Goal: Transaction & Acquisition: Book appointment/travel/reservation

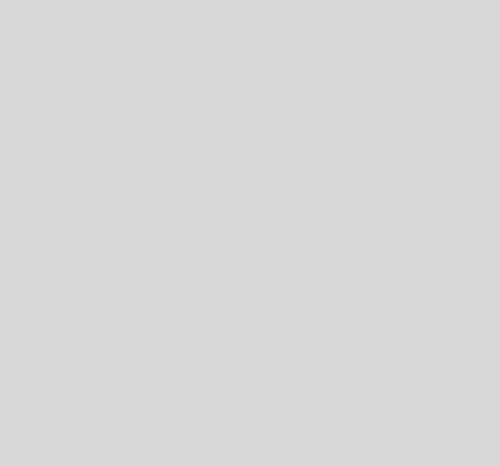
select select "es"
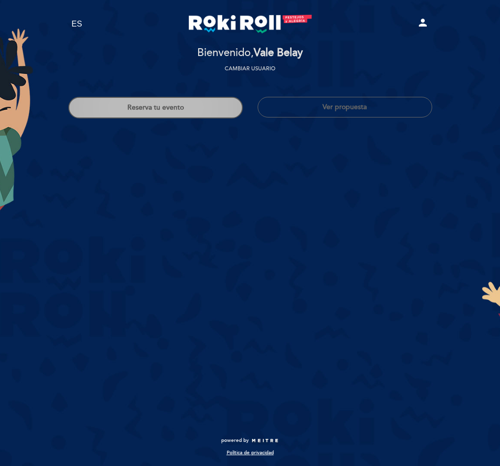
click at [117, 100] on button "Reserva tu evento" at bounding box center [155, 108] width 175 height 22
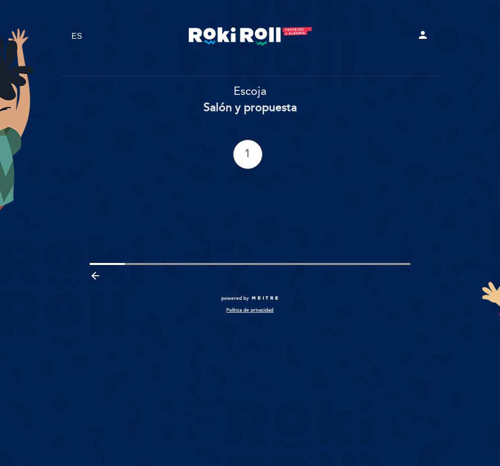
click at [246, 170] on section "Escoja Salón y propuesta 1" at bounding box center [250, 127] width 364 height 103
click at [254, 158] on div "1" at bounding box center [248, 155] width 30 height 30
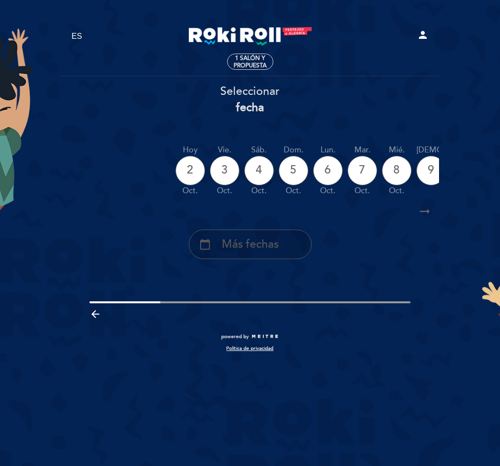
click at [292, 242] on div "calendar_today Más fechas" at bounding box center [250, 245] width 123 height 30
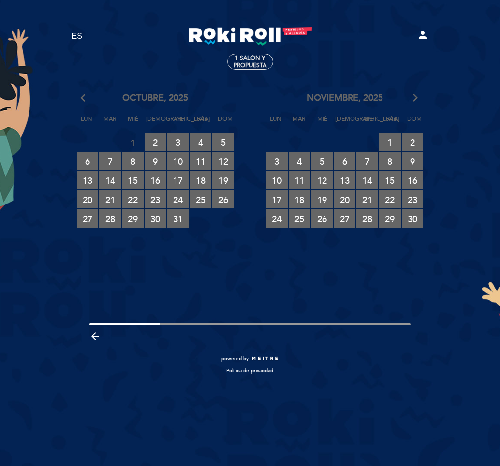
click at [415, 99] on icon "arrow_forward_ios" at bounding box center [415, 98] width 9 height 13
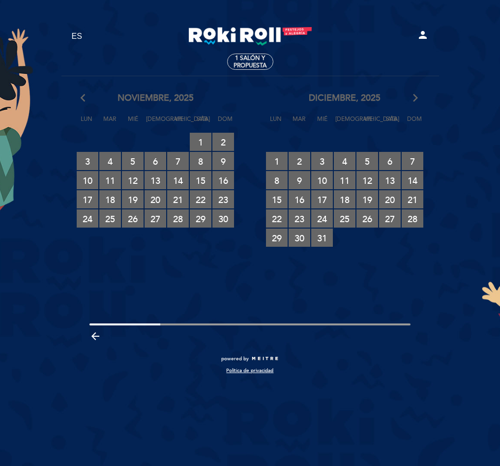
click at [415, 99] on icon "arrow_forward_ios" at bounding box center [415, 98] width 9 height 13
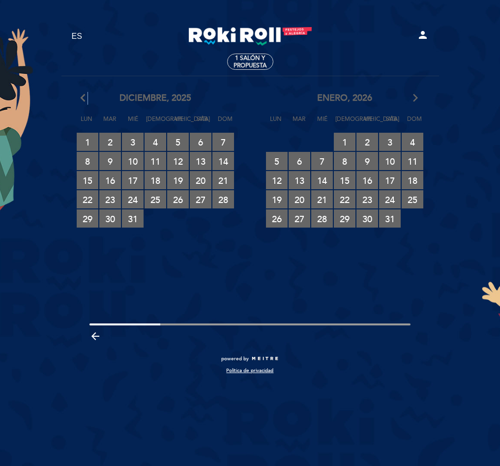
click at [84, 94] on icon "arrow_back_ios" at bounding box center [85, 98] width 9 height 13
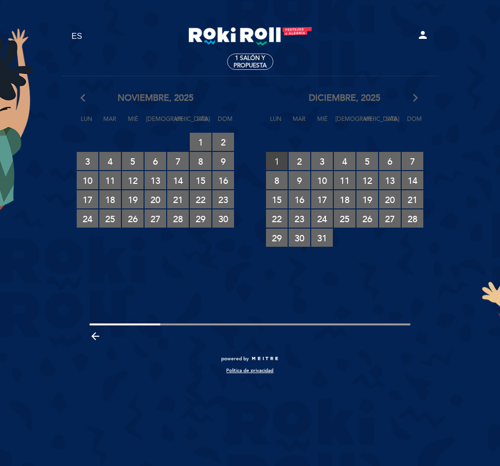
click at [284, 161] on span "1 RESERVAS DISPONIBLES" at bounding box center [277, 161] width 22 height 18
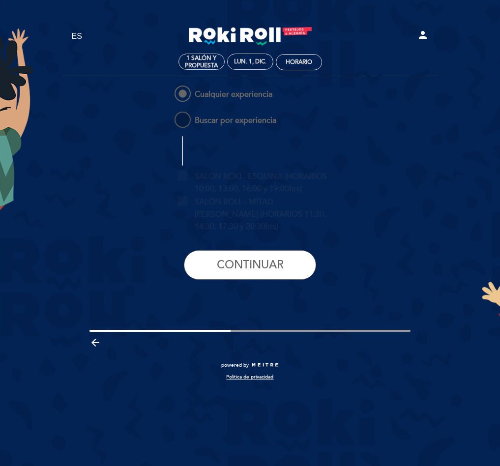
click at [203, 120] on span "Buscar por experiencia" at bounding box center [225, 116] width 104 height 12
click at [169, 116] on input "Buscar por experiencia" at bounding box center [166, 113] width 6 height 6
radio input "false"
radio input "true"
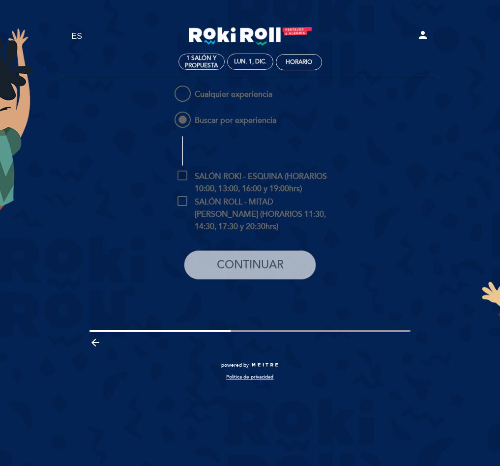
click at [248, 183] on span "SALÓN ROKI - ESQUINA (HORARIOS 10:00, 13:00, 16:00 y 19:00hrs)" at bounding box center [258, 177] width 160 height 12
click at [184, 177] on input "SALÓN ROKI - ESQUINA (HORARIOS 10:00, 13:00, 16:00 y 19:00hrs)" at bounding box center [181, 174] width 6 height 6
checkbox input "true"
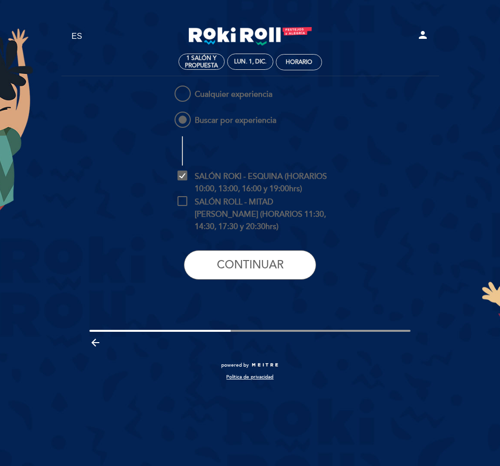
click at [251, 282] on div "Cualquier experiencia Buscar por experiencia SALÓN ROKI - ESQUINA (HORARIOS 10:…" at bounding box center [249, 186] width 189 height 204
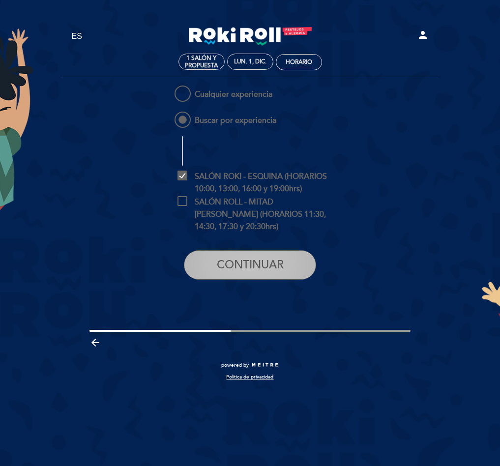
click at [248, 273] on button "CONTINUAR" at bounding box center [250, 265] width 132 height 30
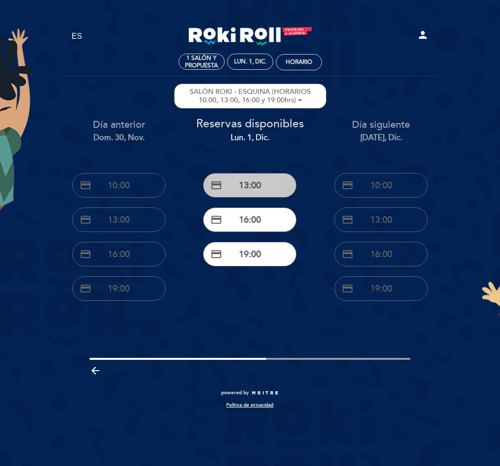
click at [246, 192] on button "credit_card 13:00" at bounding box center [249, 185] width 93 height 25
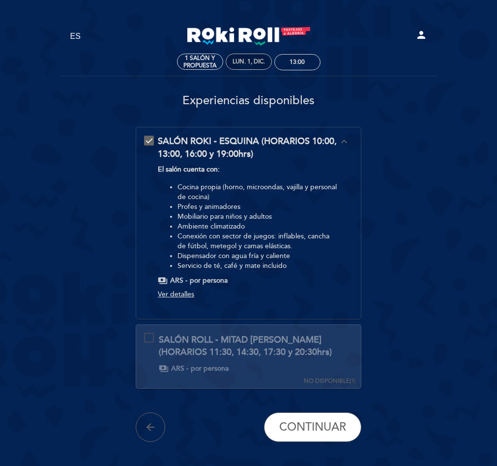
click at [238, 65] on div "lun. 1, dic." at bounding box center [249, 61] width 32 height 7
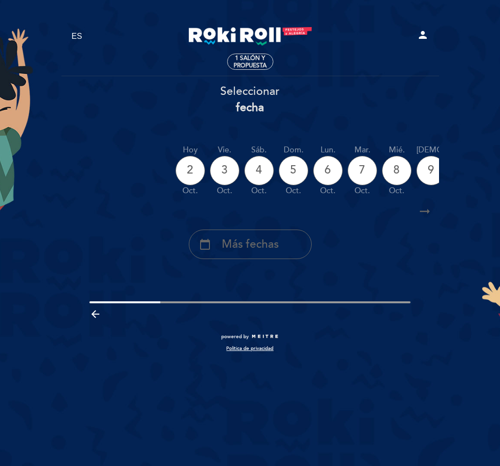
click at [271, 224] on div "calendar_today Más fechas" at bounding box center [250, 240] width 379 height 37
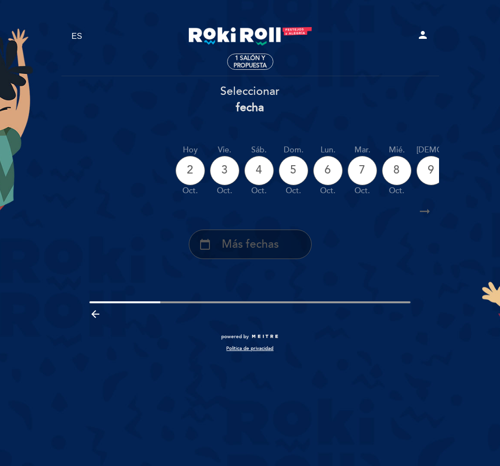
click at [283, 244] on div "calendar_today Más fechas" at bounding box center [250, 245] width 123 height 30
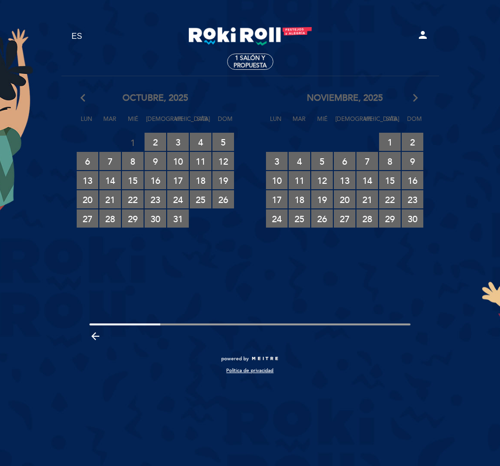
click at [409, 97] on div "noviembre, 2025 arrow_forward_ios" at bounding box center [344, 98] width 189 height 13
click at [412, 102] on icon "arrow_forward_ios" at bounding box center [415, 98] width 9 height 13
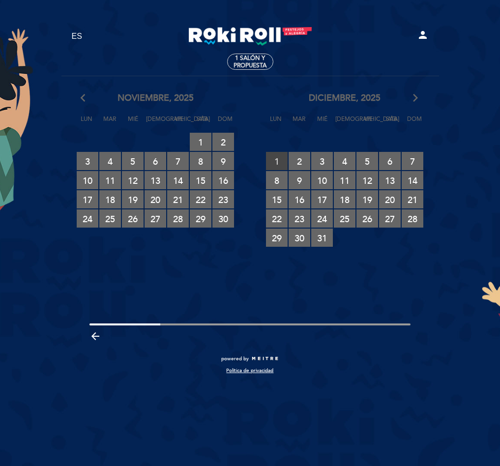
click at [285, 163] on span "1 RESERVAS DISPONIBLES" at bounding box center [277, 161] width 22 height 18
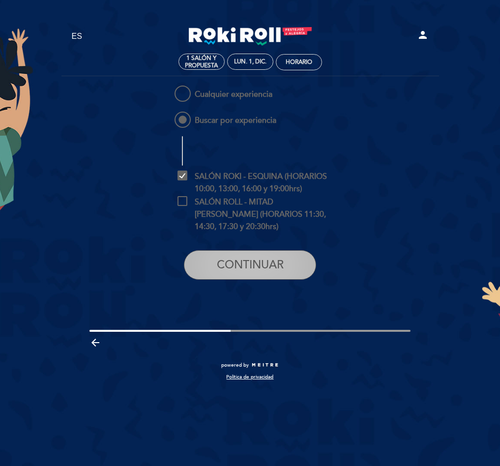
click at [273, 272] on button "CONTINUAR" at bounding box center [250, 265] width 132 height 30
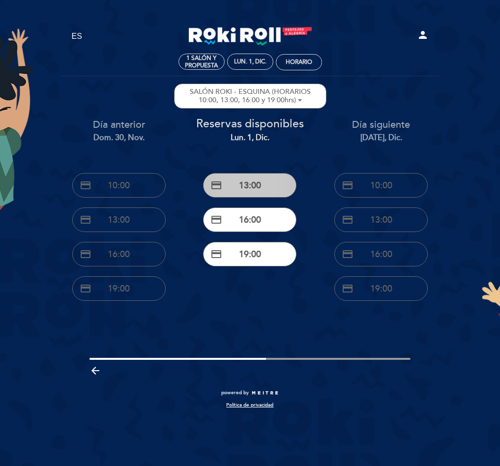
click at [284, 195] on button "credit_card 13:00" at bounding box center [249, 185] width 93 height 25
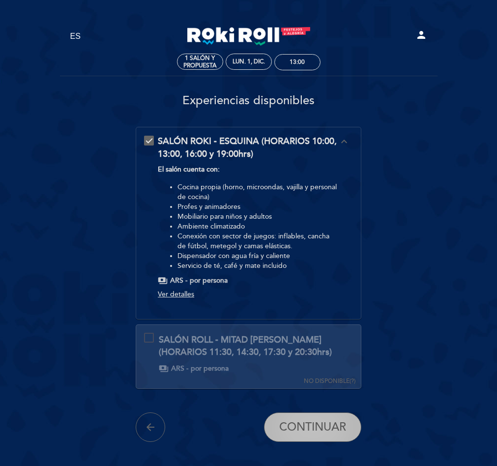
click at [337, 427] on span "CONTINUAR" at bounding box center [312, 428] width 67 height 14
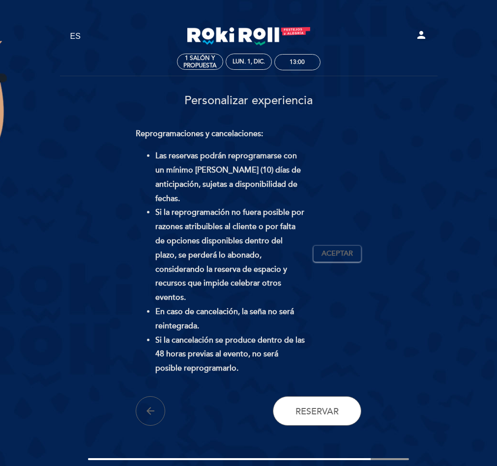
click at [332, 237] on div "Reprogramaciones y cancelaciones: Las reservas podrán reprogramarse con un míni…" at bounding box center [249, 254] width 226 height 254
click at [333, 249] on span "Aceptar" at bounding box center [337, 254] width 31 height 10
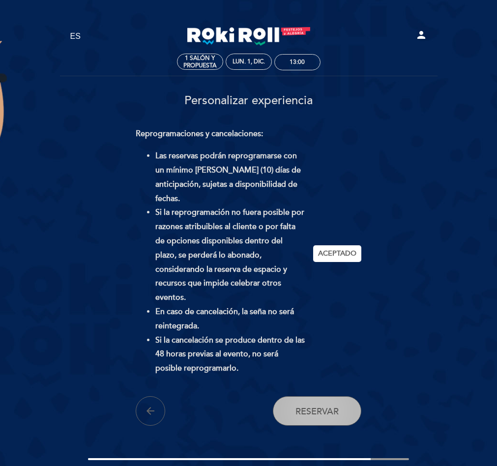
click at [313, 404] on button "Reservar" at bounding box center [317, 411] width 89 height 30
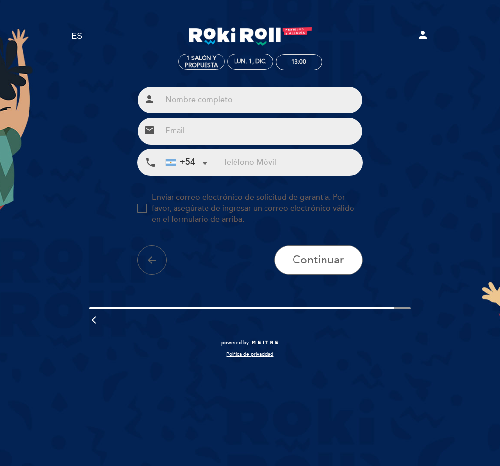
click at [240, 105] on input "text" at bounding box center [261, 100] width 201 height 26
type input "Roki Roll"
type input "[EMAIL_ADDRESS][DOMAIN_NAME]"
click at [269, 170] on input "tel" at bounding box center [292, 163] width 139 height 26
type input "3424217346"
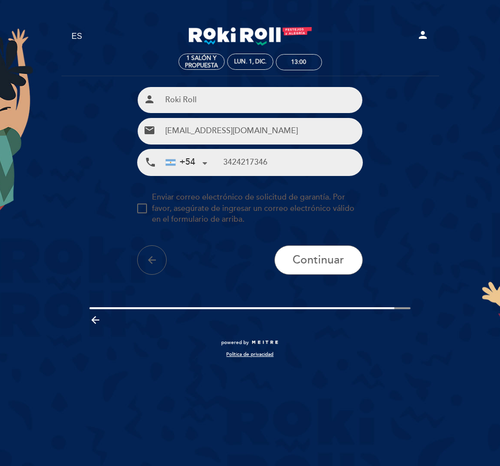
click at [137, 245] on button "arrow_back" at bounding box center [152, 260] width 30 height 30
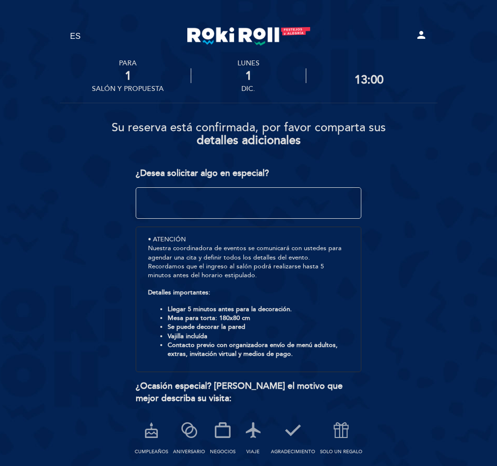
click at [421, 30] on icon "person" at bounding box center [422, 35] width 12 height 12
select select "es"
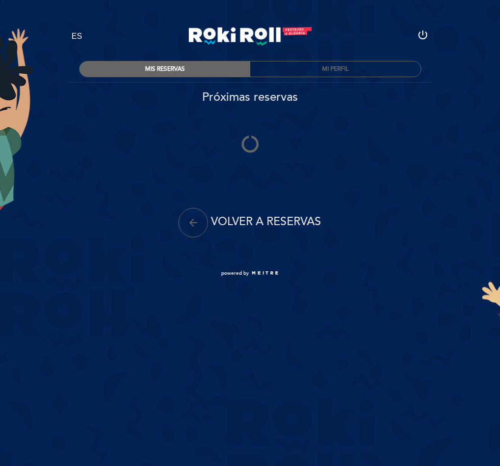
click at [422, 35] on icon "power_settings_new" at bounding box center [423, 35] width 12 height 12
select select "es"
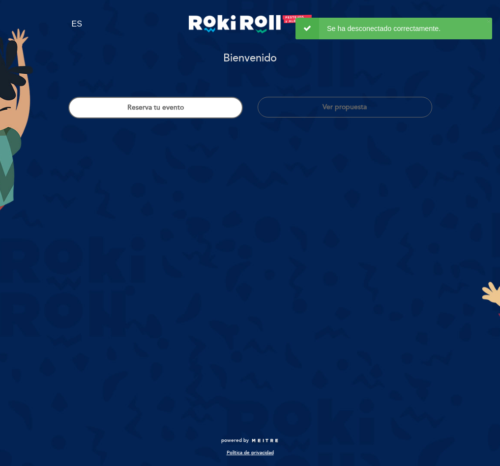
click at [371, 47] on div "EN ES PT Roki Roll person" at bounding box center [250, 27] width 357 height 41
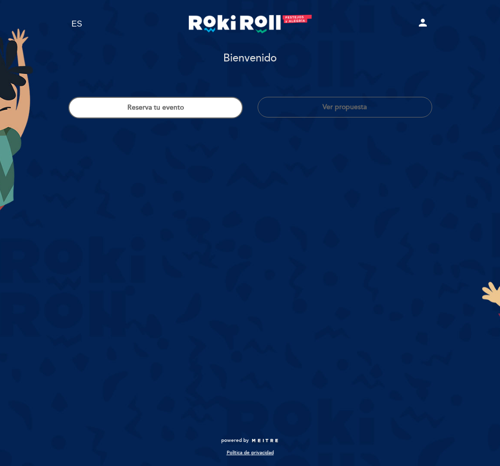
click at [366, 64] on div "Bienvenido [GEOGRAPHIC_DATA], Cambiar usuario" at bounding box center [250, 61] width 364 height 26
click at [419, 24] on div "Se ha desconectado correctamente." at bounding box center [394, 29] width 197 height 22
click at [423, 24] on icon "person" at bounding box center [423, 23] width 12 height 12
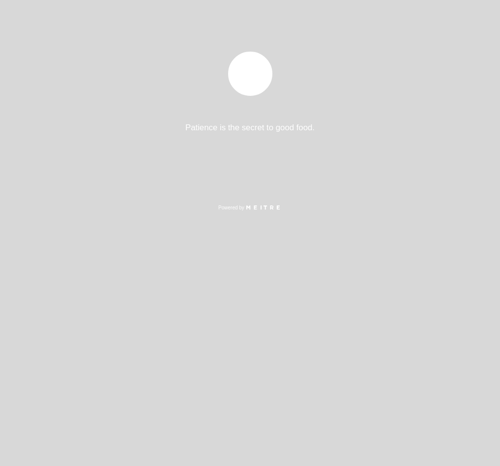
select select "es"
